Goal: Manage account settings

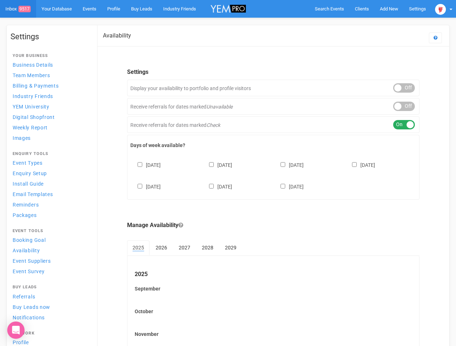
click at [228, 173] on div "[DATE] [DATE] [DATE] [DATE] [DATE] [DATE] [DATE]" at bounding box center [273, 172] width 286 height 43
click at [329, 9] on span "Search Events" at bounding box center [329, 8] width 29 height 5
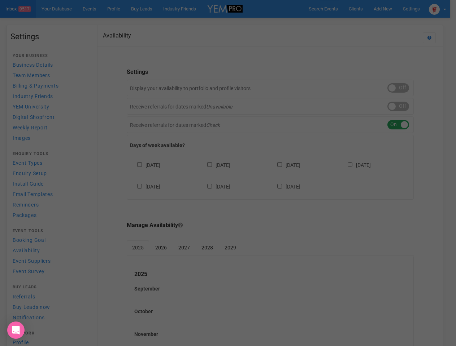
click at [0, 0] on div "Loading..." at bounding box center [0, 0] width 0 height 0
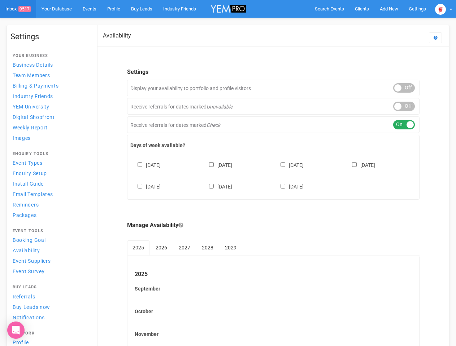
click at [372, 23] on body "Search Events Clients Add New New Client New Event New Enquiry Settings [GEOGRA…" at bounding box center [228, 208] width 456 height 417
click at [443, 9] on img at bounding box center [440, 9] width 11 height 11
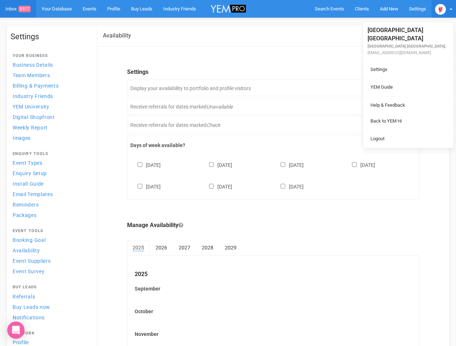
click at [404, 88] on div "ON OFF" at bounding box center [404, 87] width 22 height 9
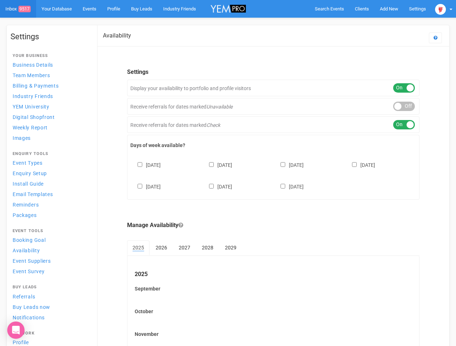
click at [404, 106] on div "ON OFF" at bounding box center [404, 106] width 22 height 9
click at [404, 125] on div "ON OFF" at bounding box center [404, 124] width 22 height 9
click at [273, 175] on div "[DATE] [DATE] [DATE] [DATE] [DATE] [DATE] [DATE]" at bounding box center [273, 172] width 286 height 43
